Goal: Task Accomplishment & Management: Manage account settings

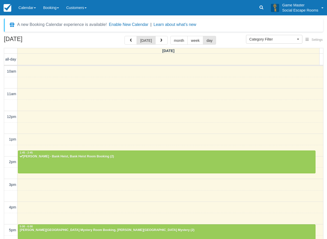
select select
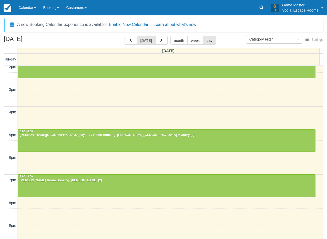
click at [34, 11] on link "Calendar" at bounding box center [27, 7] width 25 height 15
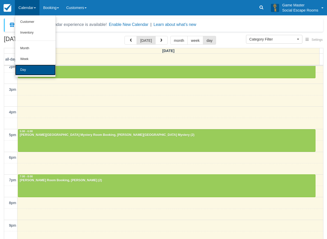
click at [22, 66] on link "Day" at bounding box center [35, 70] width 41 height 11
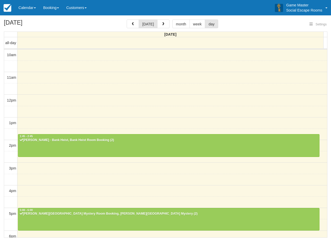
select select
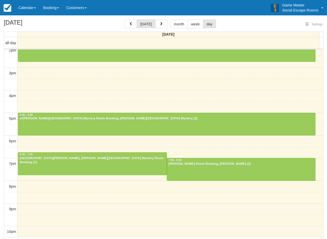
select select
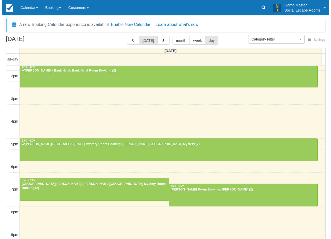
scroll to position [95, 0]
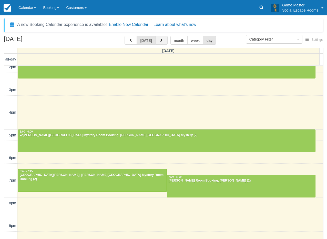
click at [160, 41] on span "button" at bounding box center [162, 41] width 4 height 4
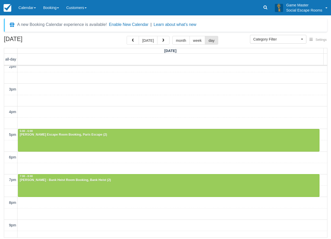
scroll to position [111, 0]
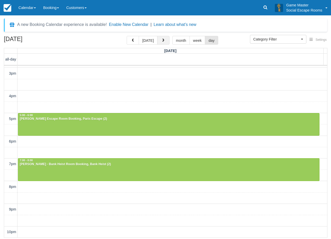
click at [162, 40] on span "button" at bounding box center [164, 41] width 4 height 4
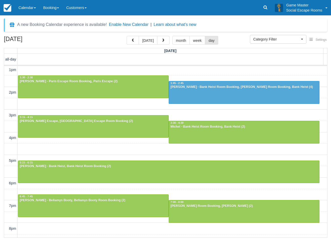
scroll to position [77, 0]
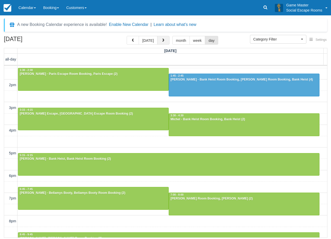
click at [163, 43] on button "button" at bounding box center [163, 40] width 12 height 9
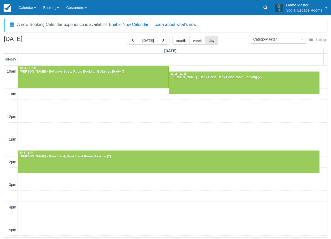
scroll to position [111, 0]
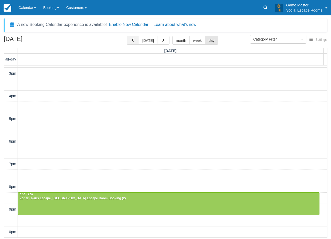
click at [134, 40] on span "button" at bounding box center [133, 41] width 4 height 4
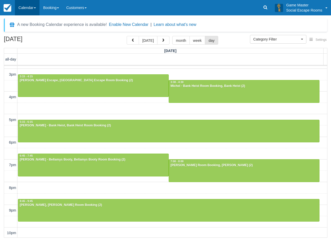
scroll to position [111, 0]
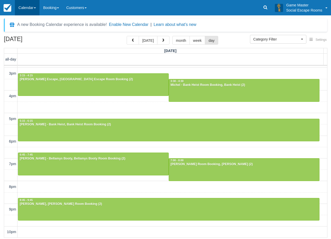
click at [27, 9] on link "Calendar" at bounding box center [27, 7] width 25 height 15
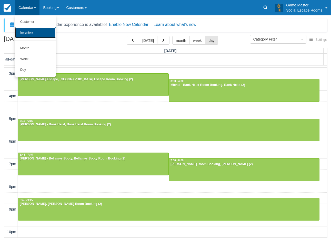
click at [31, 31] on link "Inventory" at bounding box center [35, 32] width 41 height 11
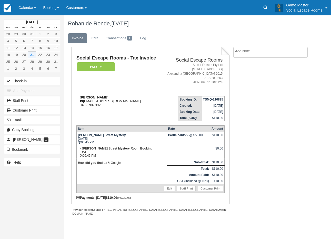
click at [86, 97] on strong "Rohan de Ronde" at bounding box center [94, 97] width 29 height 4
drag, startPoint x: 86, startPoint y: 97, endPoint x: 102, endPoint y: 98, distance: 15.9
click at [102, 98] on strong "Rohan de Ronde" at bounding box center [94, 97] width 29 height 4
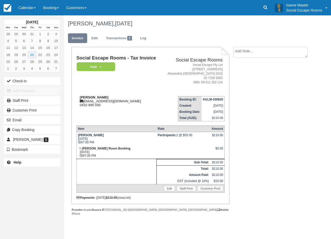
click at [90, 95] on strong "Annabelle Koinis" at bounding box center [94, 97] width 29 height 4
drag, startPoint x: 90, startPoint y: 95, endPoint x: 103, endPoint y: 96, distance: 13.4
click at [103, 96] on strong "Annabelle Koinis" at bounding box center [94, 97] width 29 height 4
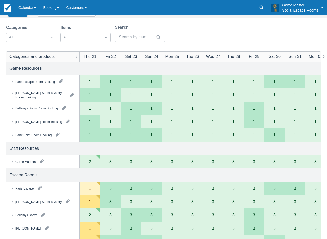
scroll to position [51, 0]
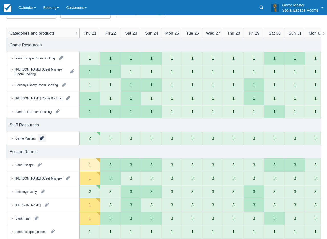
click at [41, 138] on button "button" at bounding box center [42, 138] width 8 height 8
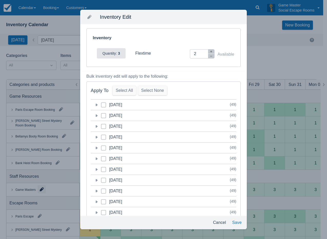
scroll to position [0, 0]
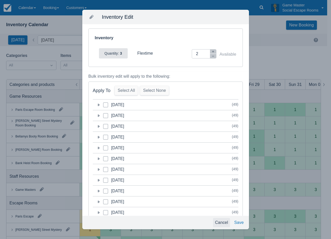
click at [222, 221] on button "Cancel" at bounding box center [221, 222] width 17 height 9
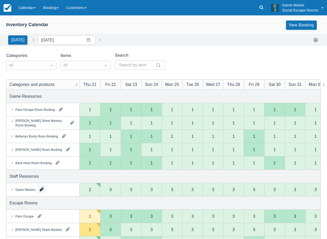
click at [42, 190] on button "button" at bounding box center [42, 189] width 8 height 8
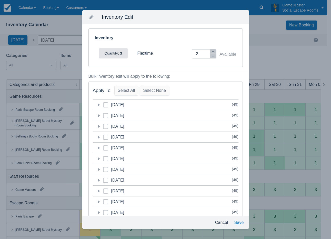
click at [106, 127] on icon at bounding box center [106, 126] width 2 height 2
click at [103, 125] on input "category-1755871200" at bounding box center [103, 125] width 0 height 0
checkbox input "true"
click at [212, 52] on icon "button" at bounding box center [213, 51] width 3 height 3
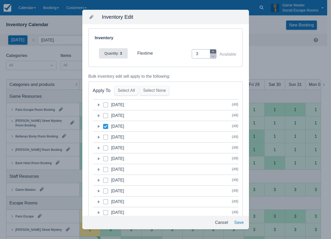
type input "4"
click at [99, 126] on icon at bounding box center [99, 126] width 2 height 3
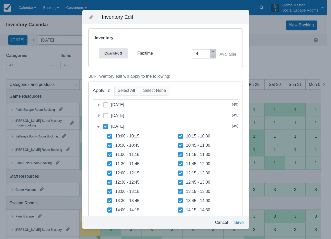
click at [110, 136] on icon at bounding box center [109, 136] width 3 height 3
click at [108, 135] on input "10:00 - 10:15" at bounding box center [107, 135] width 0 height 0
checkbox input "false"
click at [111, 144] on icon at bounding box center [109, 145] width 5 height 5
click at [108, 144] on input "10:30 - 10:45" at bounding box center [107, 144] width 0 height 0
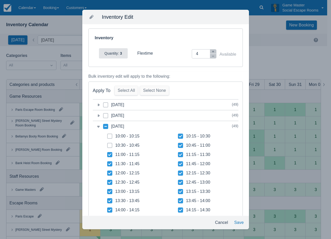
click at [110, 152] on span at bounding box center [109, 147] width 5 height 9
click at [108, 144] on input "10:30 - 10:45" at bounding box center [107, 144] width 0 height 0
checkbox input "true"
click at [111, 164] on icon at bounding box center [109, 163] width 5 height 5
click at [108, 163] on input "11:30 - 11:45" at bounding box center [107, 162] width 0 height 0
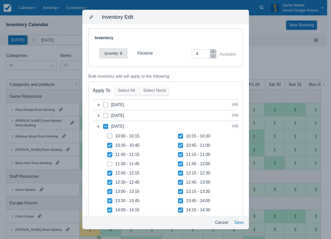
checkbox input "false"
click at [110, 156] on icon at bounding box center [109, 154] width 5 height 5
click at [108, 153] on input "11:00 - 11:15" at bounding box center [107, 153] width 0 height 0
checkbox input "false"
click at [109, 148] on icon at bounding box center [109, 145] width 5 height 5
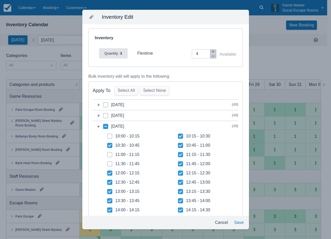
click at [108, 144] on input "10:30 - 10:45" at bounding box center [107, 144] width 0 height 0
checkbox input "false"
click at [179, 155] on icon at bounding box center [180, 154] width 3 height 3
click at [178, 153] on input "11:15 - 11:30" at bounding box center [178, 153] width 0 height 0
checkbox input "false"
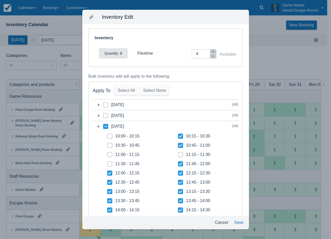
click at [179, 146] on icon at bounding box center [180, 145] width 3 height 3
click at [178, 144] on input "10:45 - 11:00" at bounding box center [178, 144] width 0 height 0
checkbox input "false"
click at [178, 138] on icon at bounding box center [180, 136] width 5 height 5
click at [178, 135] on input "10:15 - 10:30" at bounding box center [178, 135] width 0 height 0
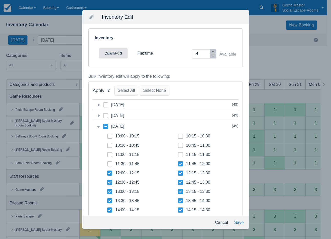
checkbox input "false"
click at [239, 223] on button "Save" at bounding box center [239, 222] width 14 height 9
